Goal: Navigation & Orientation: Find specific page/section

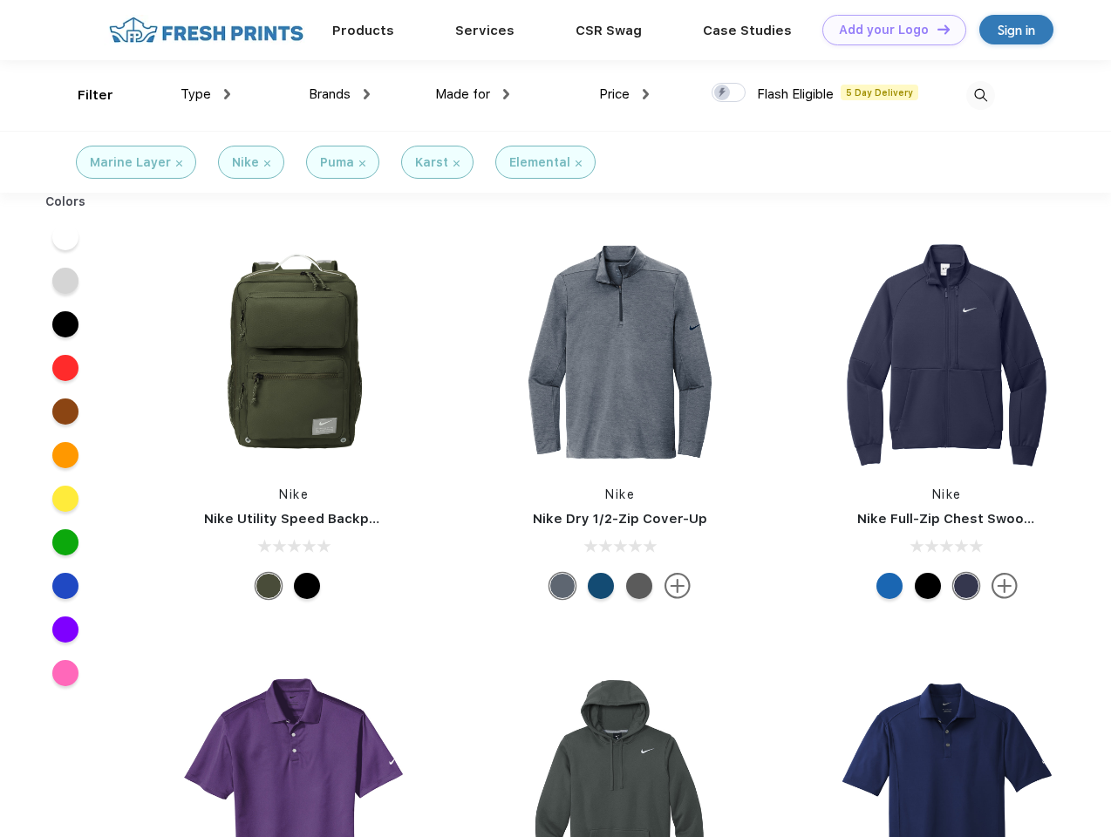
scroll to position [1, 0]
click at [888, 30] on link "Add your Logo Design Tool" at bounding box center [895, 30] width 144 height 31
click at [0, 0] on div "Design Tool" at bounding box center [0, 0] width 0 height 0
click at [936, 29] on link "Add your Logo Design Tool" at bounding box center [895, 30] width 144 height 31
click at [84, 95] on div "Filter" at bounding box center [96, 95] width 36 height 20
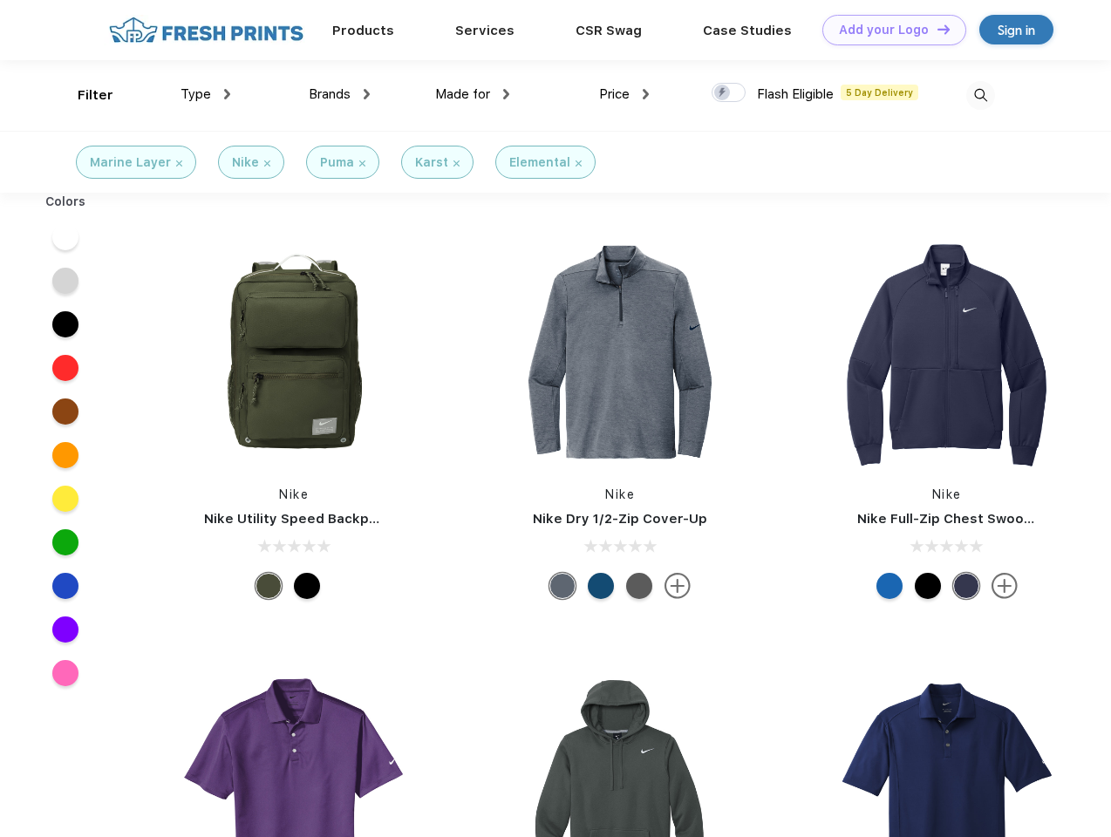
click at [206, 94] on span "Type" at bounding box center [196, 94] width 31 height 16
click at [339, 94] on span "Brands" at bounding box center [330, 94] width 42 height 16
click at [473, 94] on span "Made for" at bounding box center [462, 94] width 55 height 16
click at [625, 94] on span "Price" at bounding box center [614, 94] width 31 height 16
click at [729, 93] on div at bounding box center [729, 92] width 34 height 19
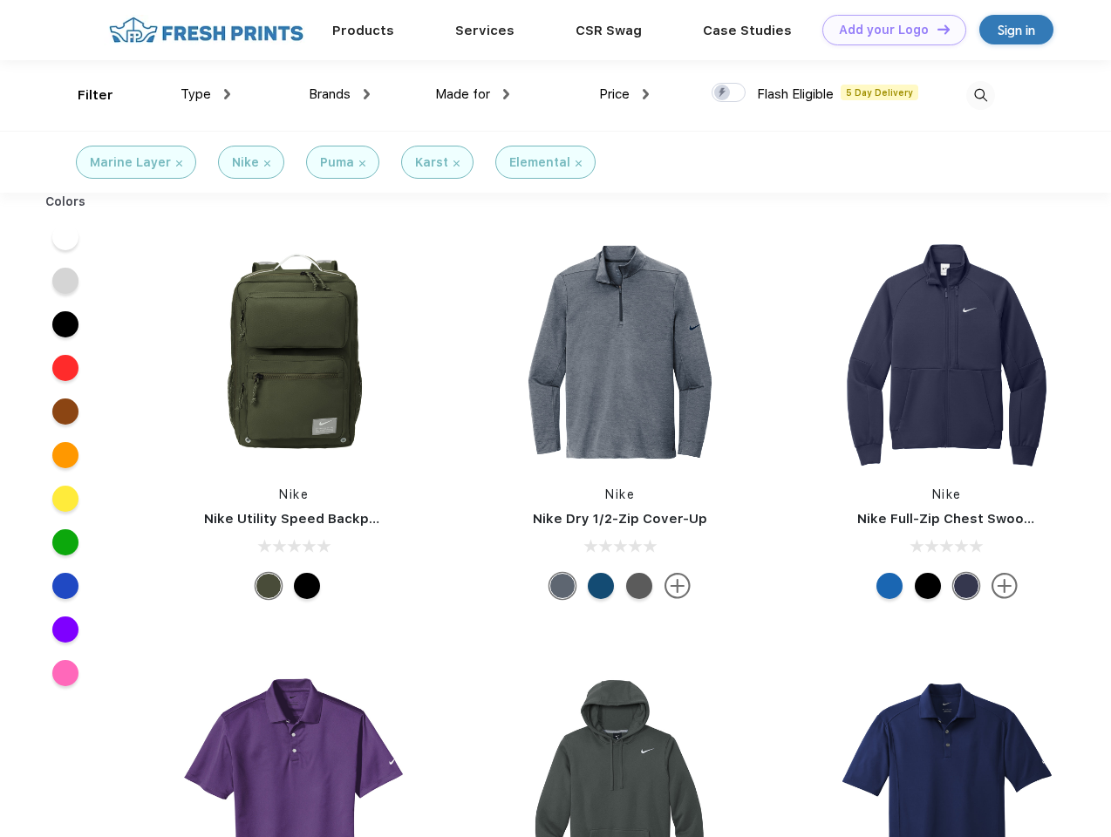
click at [723, 93] on input "checkbox" at bounding box center [717, 87] width 11 height 11
click at [981, 95] on img at bounding box center [981, 95] width 29 height 29
